Goal: Information Seeking & Learning: Learn about a topic

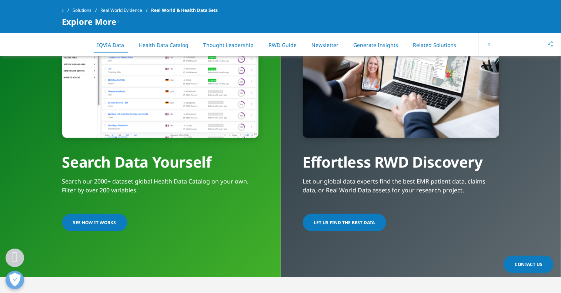
scroll to position [525, 0]
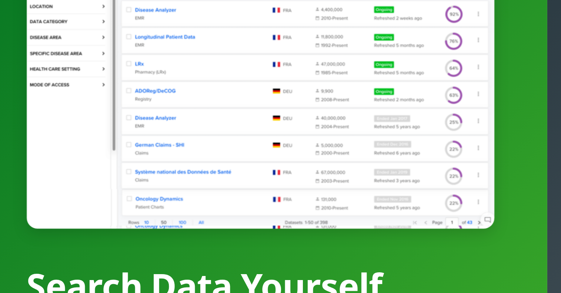
click at [88, 150] on div at bounding box center [160, 118] width 196 height 130
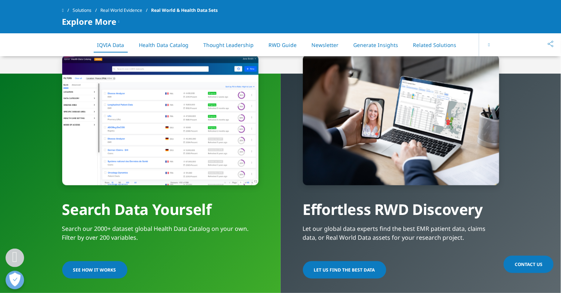
click at [335, 238] on p "Let our global data experts find the best EMR patient data, claims data, or Rea…" at bounding box center [401, 236] width 196 height 22
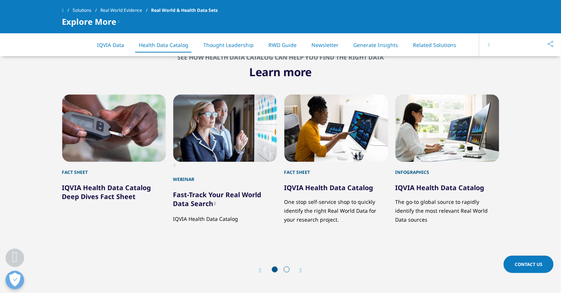
scroll to position [816, 0]
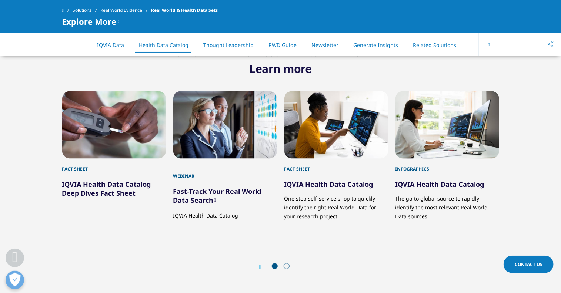
click at [335, 238] on div "Fact Sheet IQVIA Health Data Catalog Deep Dives Fact Sheet Webinar Fast-Track Y…" at bounding box center [280, 177] width 437 height 202
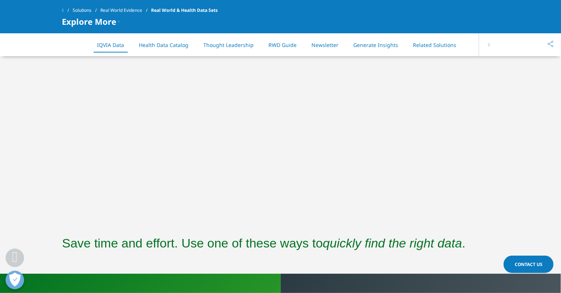
drag, startPoint x: 184, startPoint y: 160, endPoint x: 147, endPoint y: 227, distance: 76.5
click at [147, 227] on section "Save time and effort. Use one of these ways to quickly find the right data ." at bounding box center [280, 247] width 561 height 54
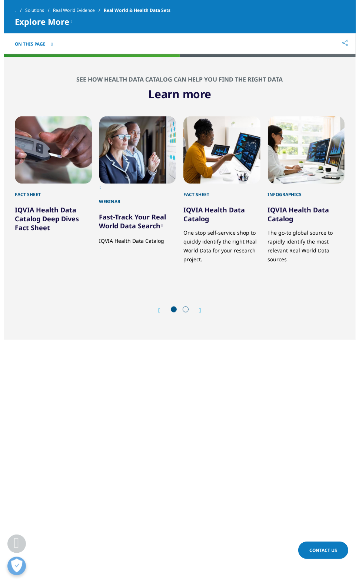
scroll to position [0, 0]
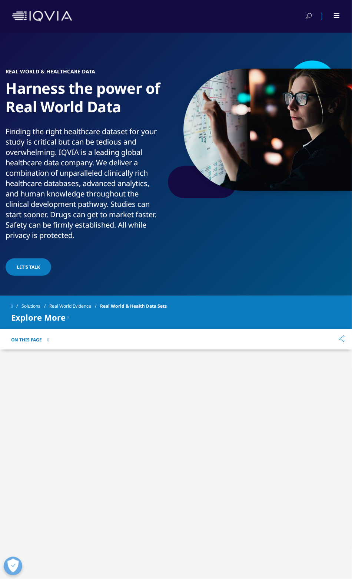
click at [337, 16] on div at bounding box center [337, 15] width 6 height 4
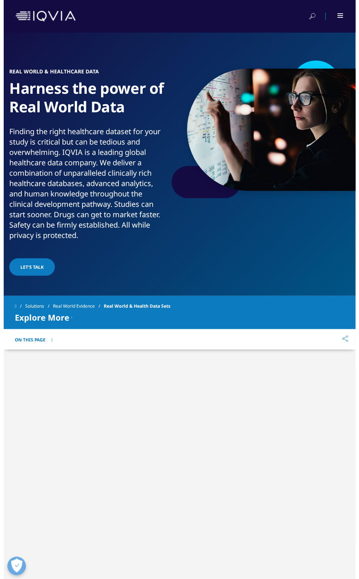
scroll to position [0, 372]
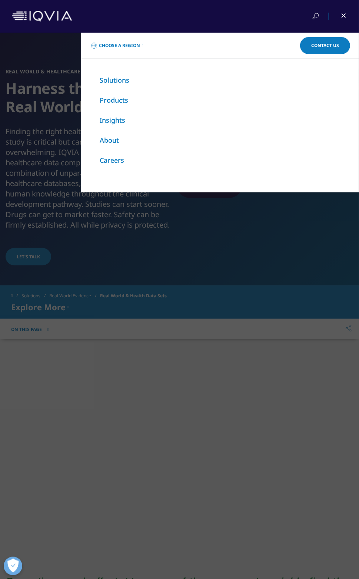
click at [113, 96] on link "Products" at bounding box center [114, 100] width 29 height 9
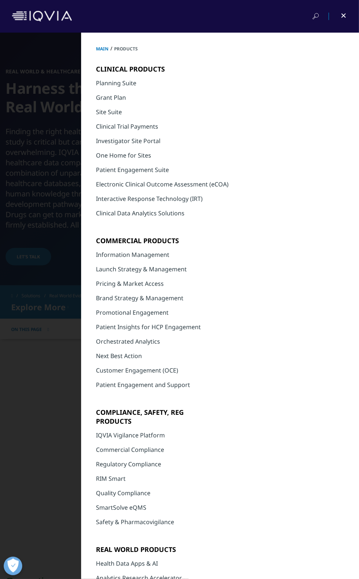
click at [137, 293] on link "Patient Insights for HCP Engagement​" at bounding box center [148, 327] width 105 height 8
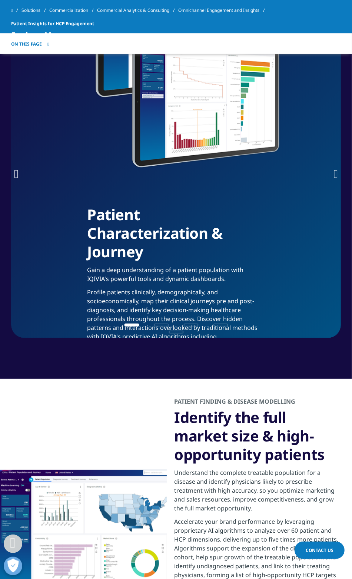
scroll to position [417, 0]
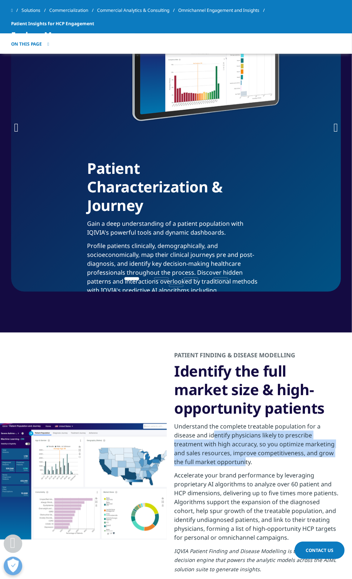
drag, startPoint x: 190, startPoint y: 313, endPoint x: 222, endPoint y: 336, distance: 39.5
click at [222, 422] on p "Understand the complete treatable population for a disease and identify physici…" at bounding box center [257, 446] width 167 height 49
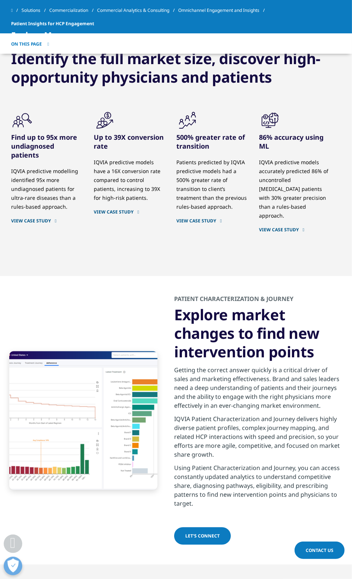
scroll to position [1065, 0]
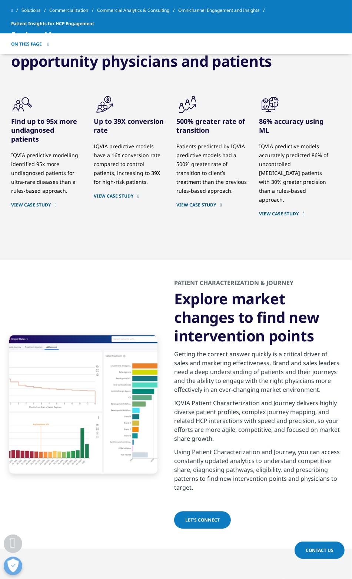
click at [145, 335] on img at bounding box center [83, 404] width 148 height 139
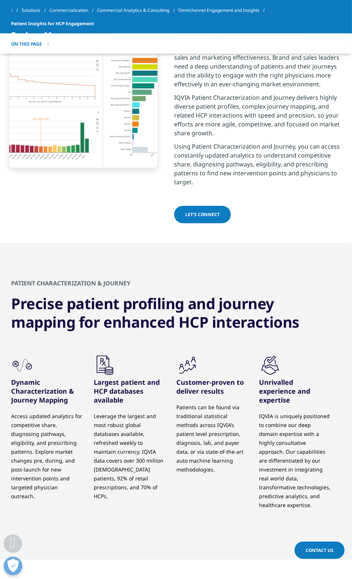
scroll to position [1390, 0]
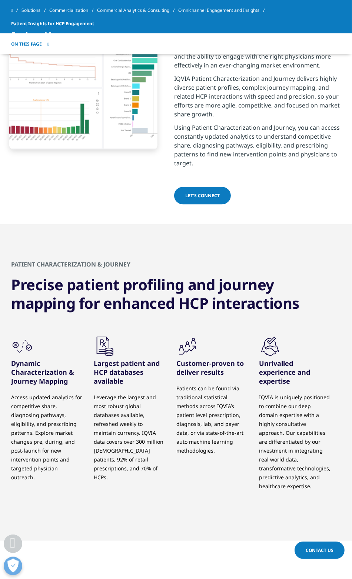
click at [119, 410] on p "Leverage the largest and most robust global databases available, refreshed week…" at bounding box center [130, 437] width 72 height 89
click at [118, 410] on p "Leverage the largest and most robust global databases available, refreshed week…" at bounding box center [130, 437] width 72 height 89
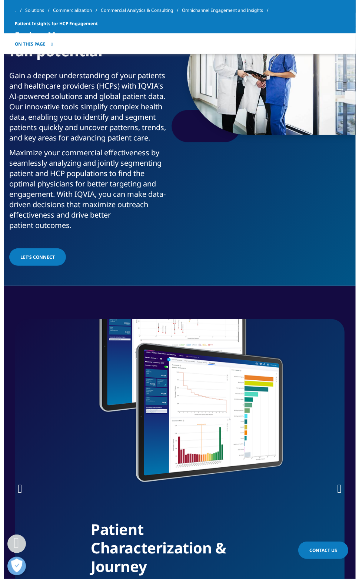
scroll to position [0, 0]
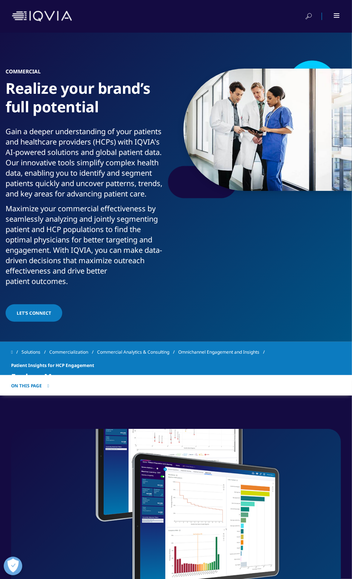
click at [332, 15] on div at bounding box center [332, 16] width 17 height 7
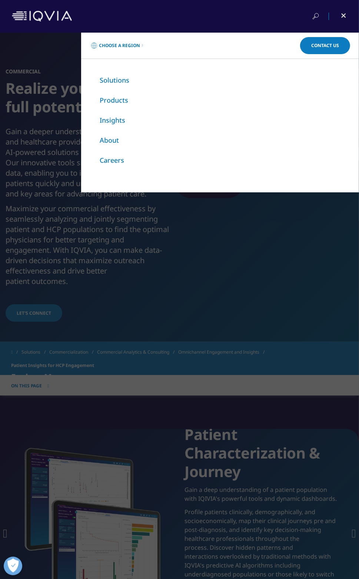
click at [114, 101] on link "Products" at bounding box center [114, 100] width 29 height 9
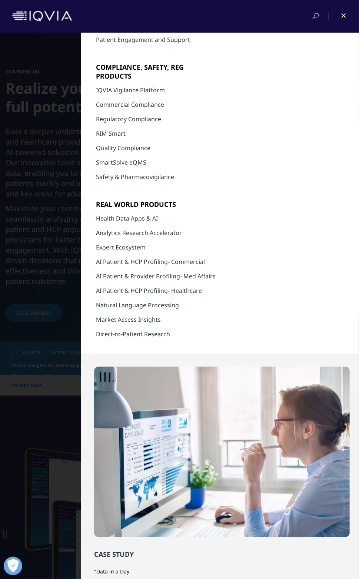
scroll to position [364, 0]
